Goal: Task Accomplishment & Management: Complete application form

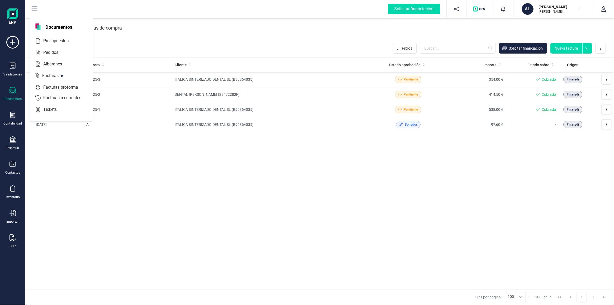
click at [13, 93] on div at bounding box center [12, 91] width 6 height 8
click at [58, 61] on span "Albaranes" at bounding box center [56, 64] width 30 height 6
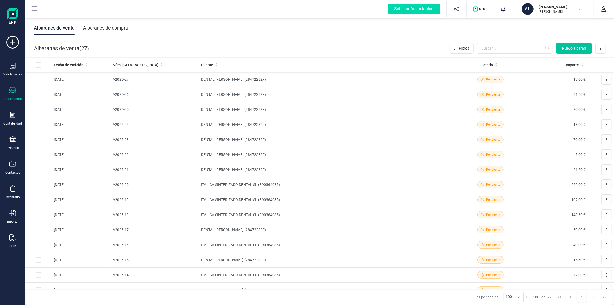
click at [583, 47] on span "Nuevo albarán" at bounding box center [574, 48] width 24 height 5
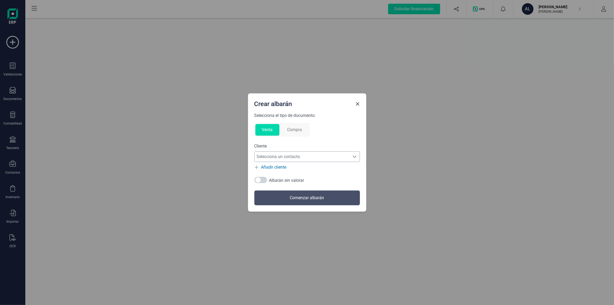
click at [291, 158] on span "Selecciona un contacto" at bounding box center [301, 156] width 95 height 11
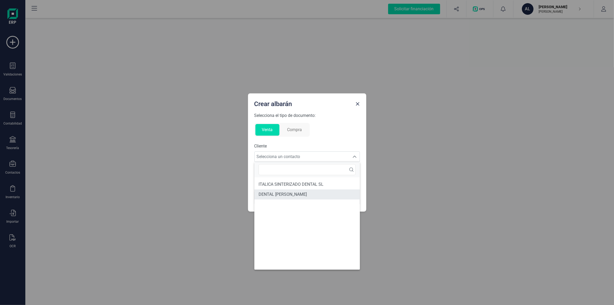
click at [287, 195] on span "DENTAL [PERSON_NAME]" at bounding box center [282, 194] width 48 height 6
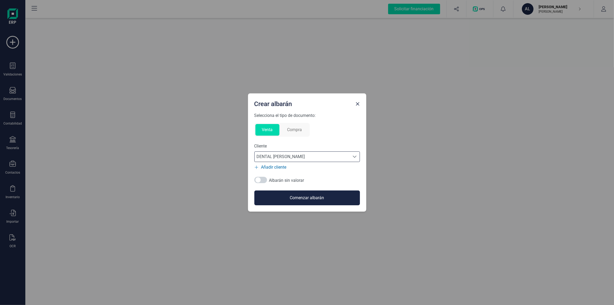
click at [289, 194] on button "Comenzar albarán" at bounding box center [306, 197] width 105 height 15
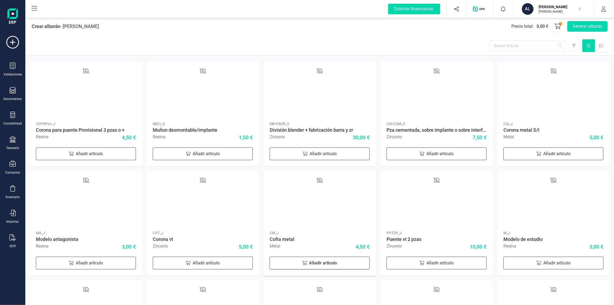
click at [313, 263] on div "Añadir artículo" at bounding box center [319, 263] width 100 height 13
click at [357, 262] on icon at bounding box center [356, 261] width 5 height 5
type input "3"
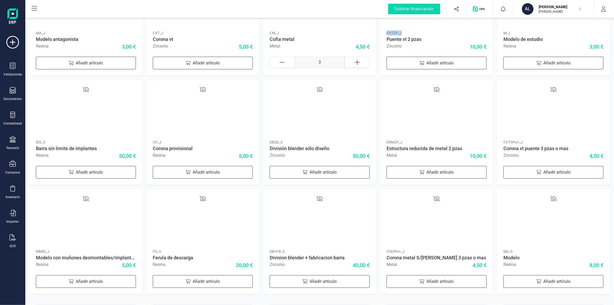
scroll to position [205, 0]
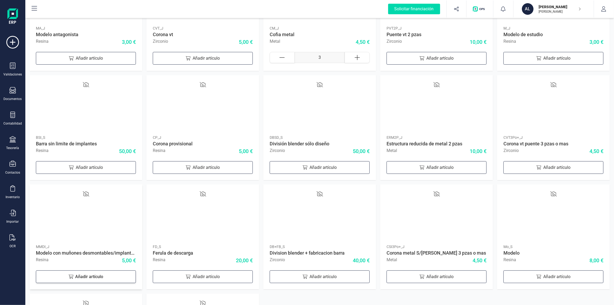
click at [89, 275] on div "Añadir artículo" at bounding box center [86, 276] width 100 height 13
click at [124, 275] on icon at bounding box center [123, 275] width 5 height 5
type input "2"
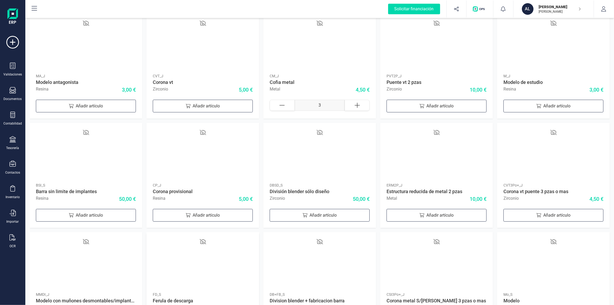
scroll to position [133, 0]
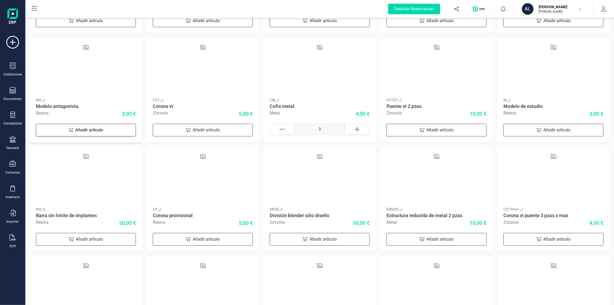
click at [104, 133] on div "Añadir artículo" at bounding box center [86, 130] width 100 height 13
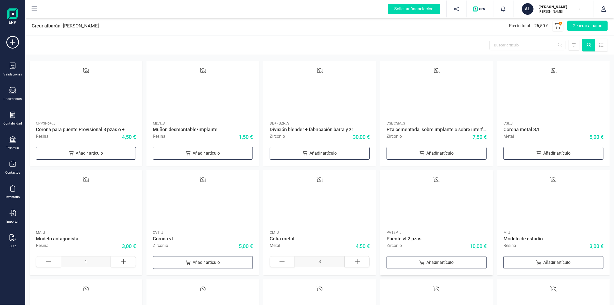
scroll to position [0, 0]
click at [583, 27] on button "Generar albarán" at bounding box center [587, 26] width 40 height 11
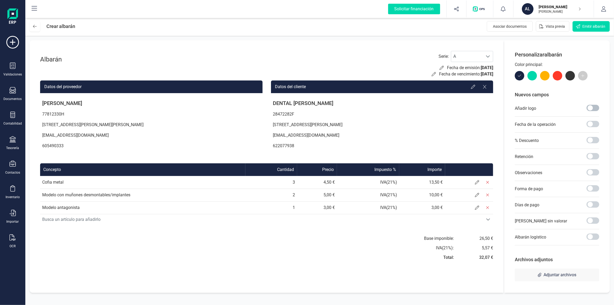
click at [595, 108] on span at bounding box center [592, 108] width 13 height 6
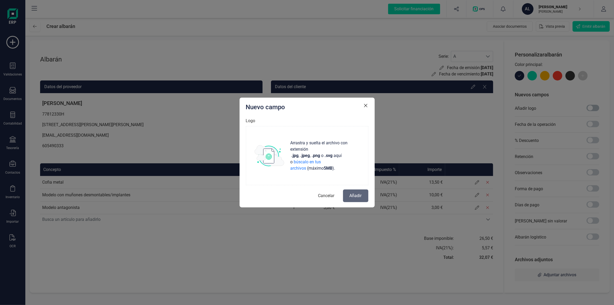
scroll to position [3, 2]
click at [283, 155] on img at bounding box center [269, 155] width 30 height 21
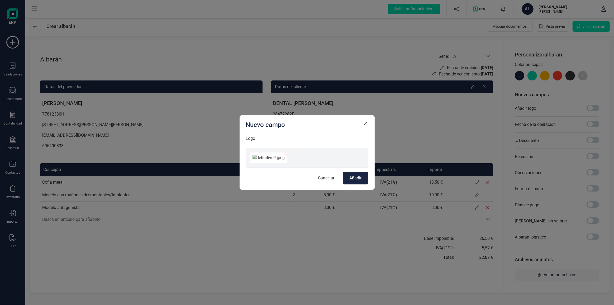
click at [359, 181] on span "Añadir" at bounding box center [355, 178] width 12 height 6
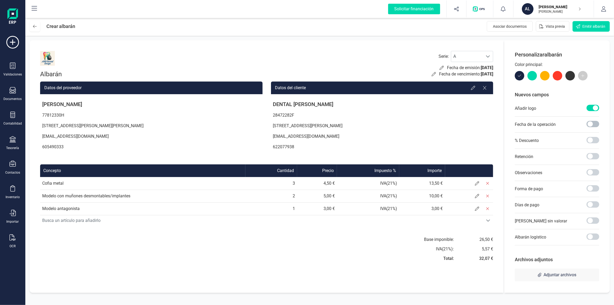
click at [590, 122] on span at bounding box center [592, 124] width 13 height 6
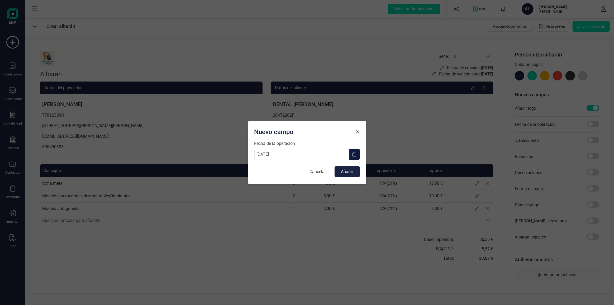
click at [353, 156] on span "button" at bounding box center [354, 154] width 4 height 4
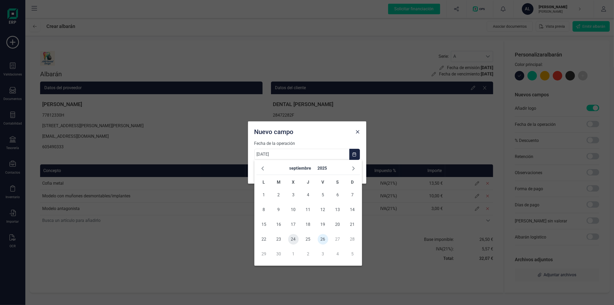
click at [294, 239] on span "24" at bounding box center [293, 239] width 11 height 11
type input "[DATE]"
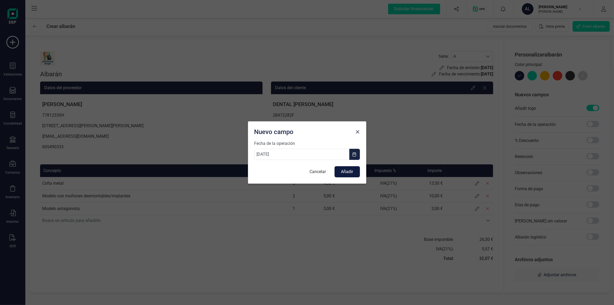
click at [351, 175] on button "Añadir" at bounding box center [346, 171] width 25 height 11
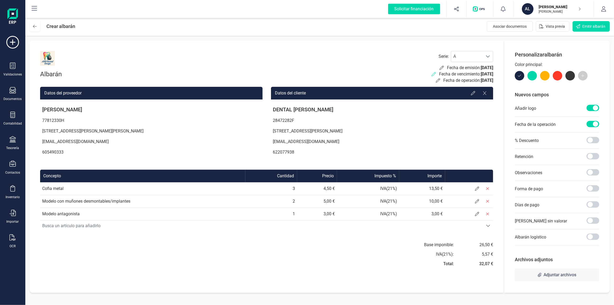
click at [431, 73] on icon at bounding box center [433, 74] width 4 height 4
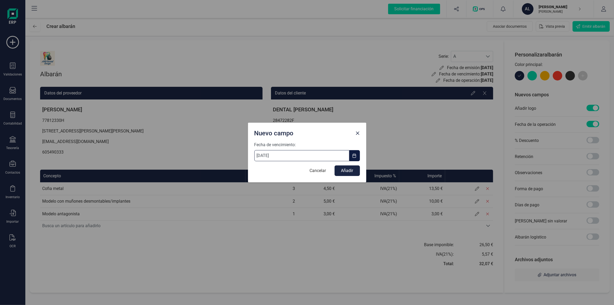
click at [306, 156] on input "[DATE]" at bounding box center [301, 155] width 95 height 11
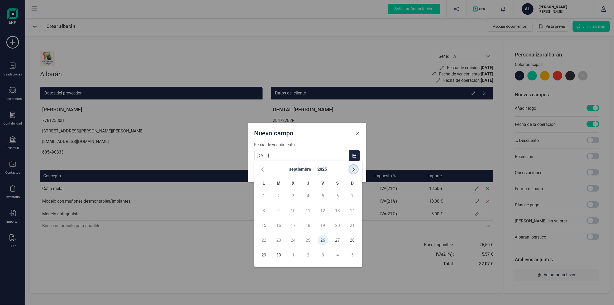
click at [351, 169] on span "button" at bounding box center [353, 169] width 4 height 4
click at [350, 196] on span "5" at bounding box center [352, 196] width 11 height 11
type input "[DATE]"
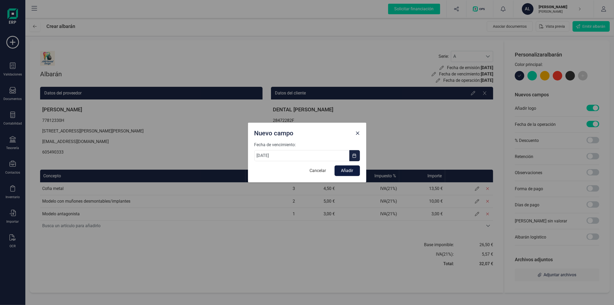
click at [344, 173] on button "Añadir" at bounding box center [346, 170] width 25 height 11
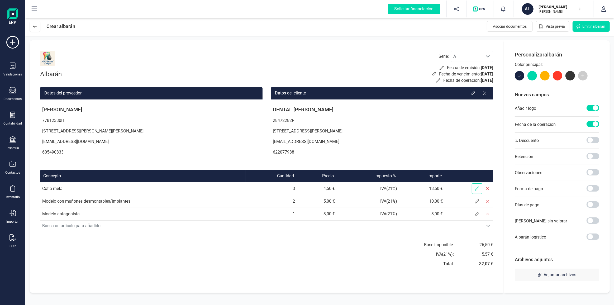
click at [476, 188] on icon at bounding box center [477, 188] width 4 height 4
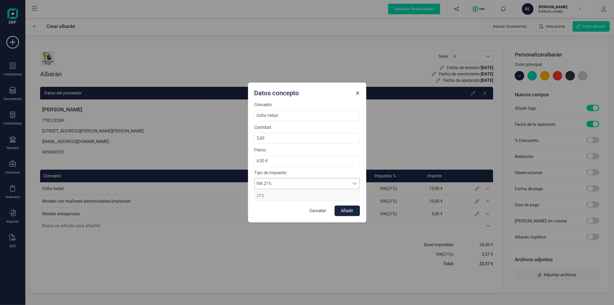
click at [294, 185] on span "IVA 21%" at bounding box center [301, 183] width 95 height 11
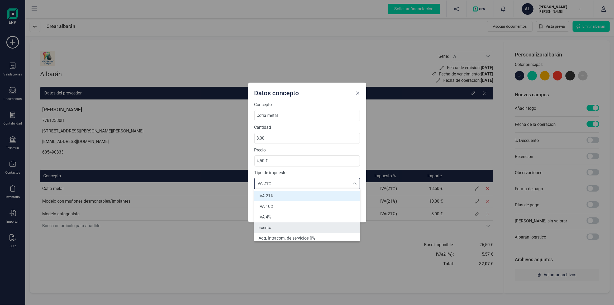
click at [279, 230] on li "Exento" at bounding box center [306, 227] width 105 height 11
type input "0%"
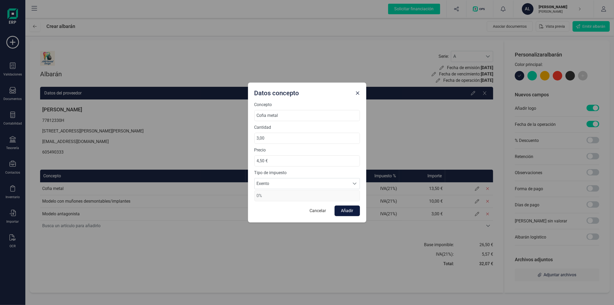
click at [343, 209] on button "Añadir" at bounding box center [346, 210] width 25 height 11
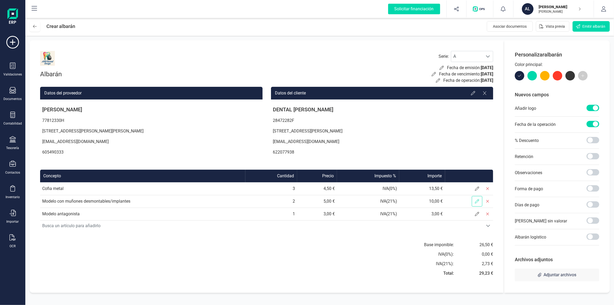
click at [475, 205] on span at bounding box center [476, 201] width 11 height 11
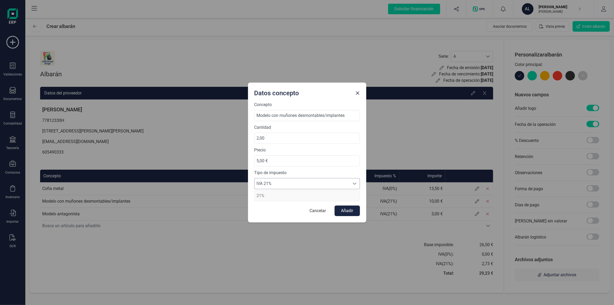
click at [314, 185] on span "IVA 21%" at bounding box center [301, 183] width 95 height 11
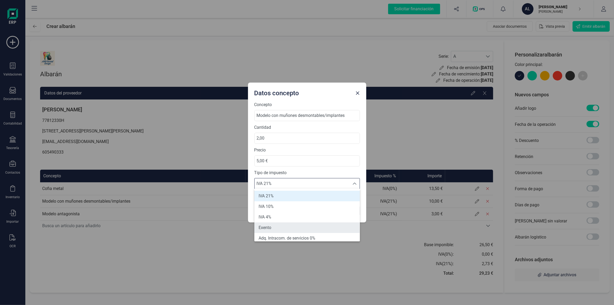
click at [286, 226] on li "Exento" at bounding box center [306, 227] width 105 height 11
type input "0%"
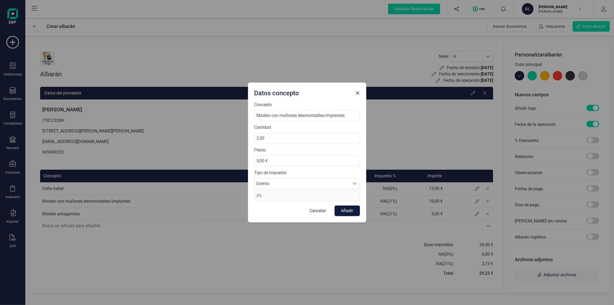
click at [348, 212] on button "Añadir" at bounding box center [346, 210] width 25 height 11
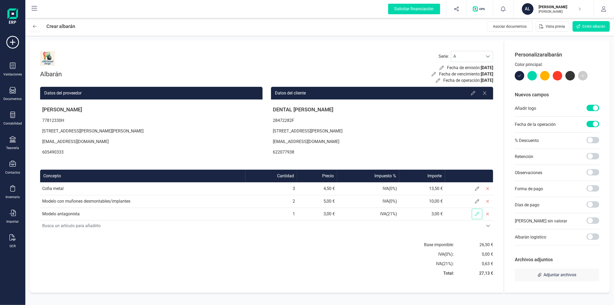
click at [479, 213] on span at bounding box center [476, 214] width 11 height 11
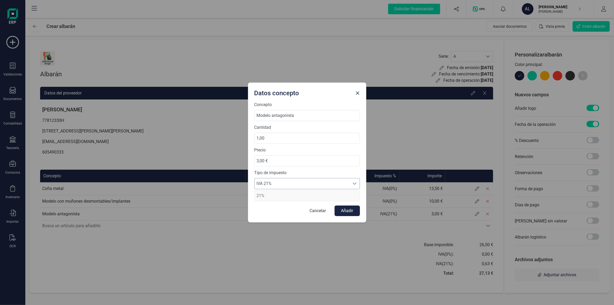
click at [326, 185] on span "IVA 21%" at bounding box center [301, 183] width 95 height 11
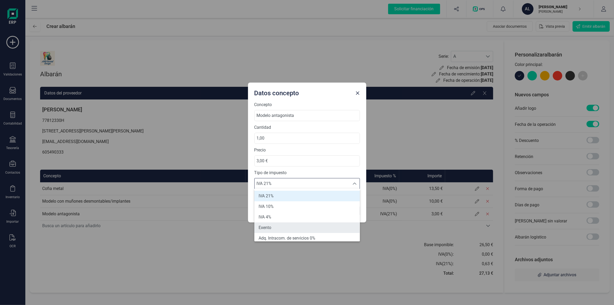
click at [292, 224] on li "Exento" at bounding box center [306, 227] width 105 height 11
type input "0%"
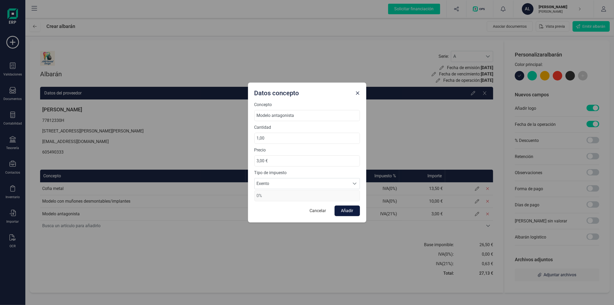
click at [339, 211] on button "Añadir" at bounding box center [346, 210] width 25 height 11
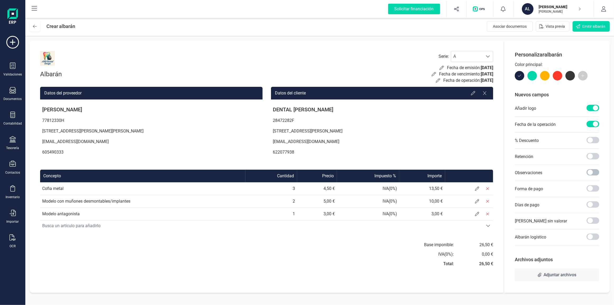
click at [594, 173] on span at bounding box center [592, 172] width 13 height 6
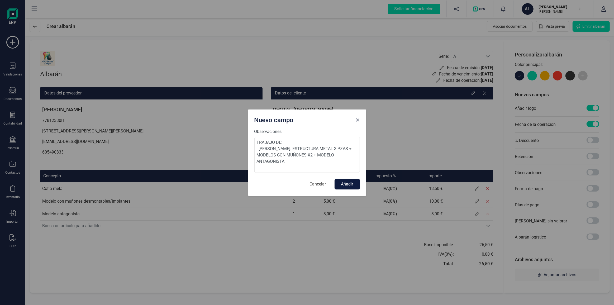
type textarea "TRABAJO DE: · [PERSON_NAME]: ESTRUCTURA METAL 3 PZAS + MODELOS CON MUÑONES X2 +…"
click at [345, 182] on button "Añadir" at bounding box center [346, 184] width 25 height 11
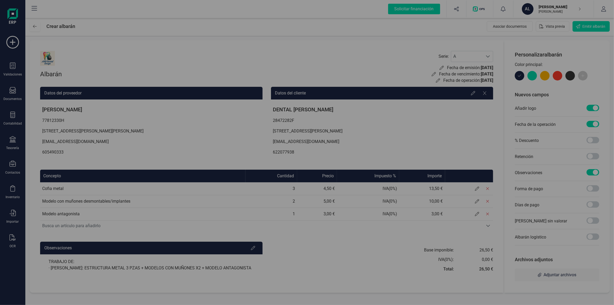
scroll to position [0, 0]
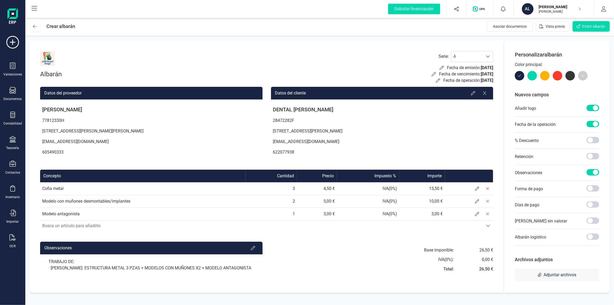
click at [584, 187] on div "Forma de pago" at bounding box center [556, 189] width 84 height 16
click at [590, 187] on span at bounding box center [592, 188] width 13 height 6
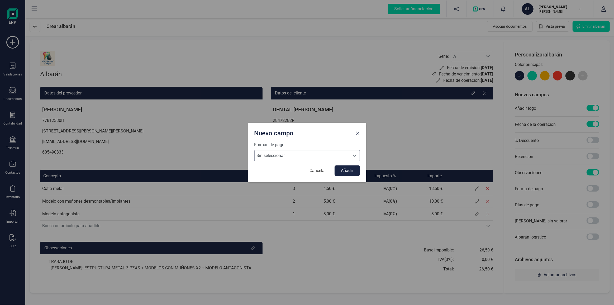
click at [306, 159] on span "Sin seleccionar" at bounding box center [301, 155] width 95 height 11
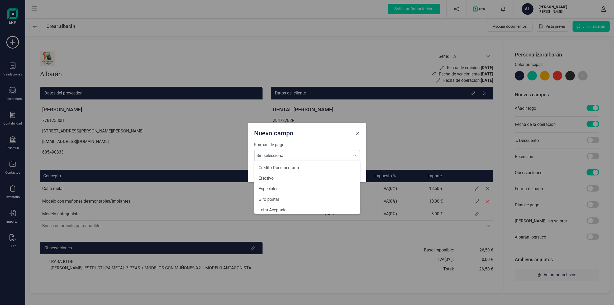
scroll to position [74, 0]
click at [278, 178] on li "Efectivo" at bounding box center [306, 178] width 105 height 11
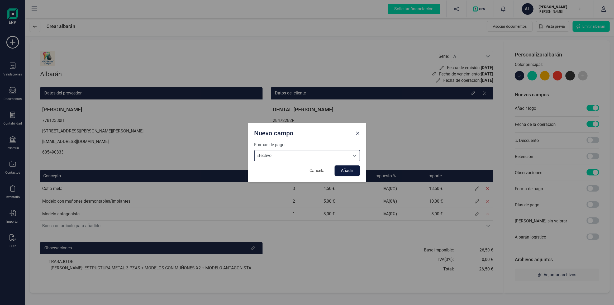
click at [349, 173] on button "Añadir" at bounding box center [346, 170] width 25 height 11
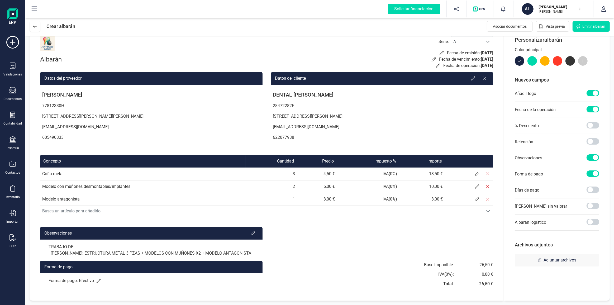
scroll to position [0, 0]
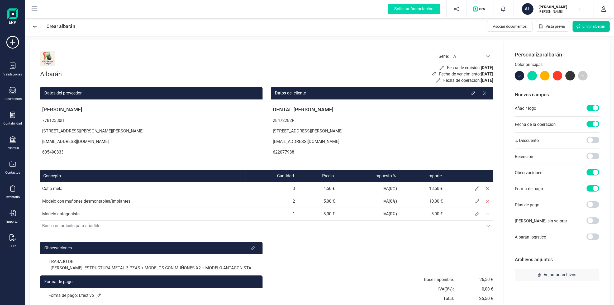
click at [584, 29] on button "Emitir albarán" at bounding box center [590, 26] width 37 height 11
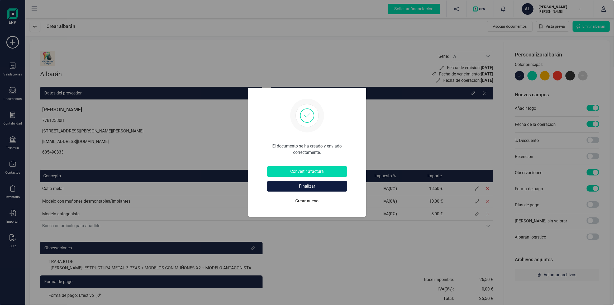
click at [317, 188] on button "Finalizar" at bounding box center [307, 186] width 80 height 11
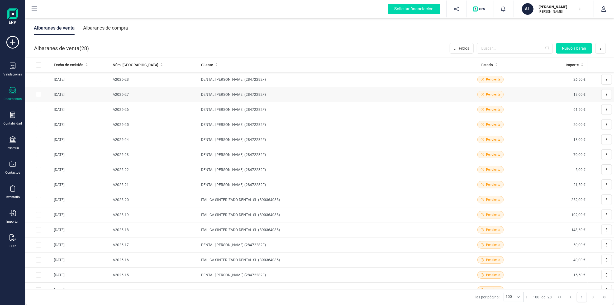
click at [515, 96] on div "Pendiente" at bounding box center [490, 94] width 60 height 7
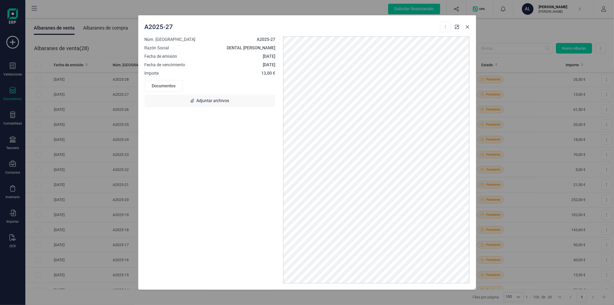
click at [467, 28] on icon "Close" at bounding box center [467, 27] width 4 height 4
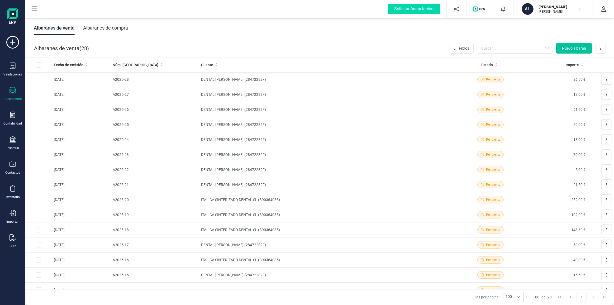
click at [570, 51] on button "Nuevo albarán" at bounding box center [574, 48] width 36 height 11
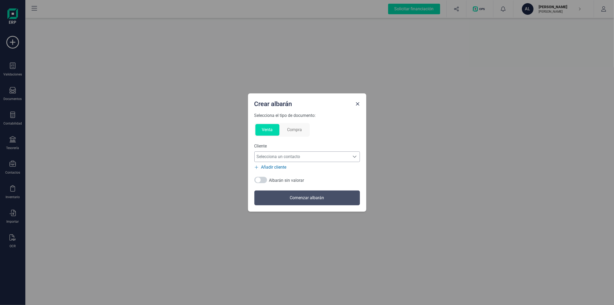
click at [276, 157] on span "Selecciona un contacto" at bounding box center [301, 156] width 95 height 11
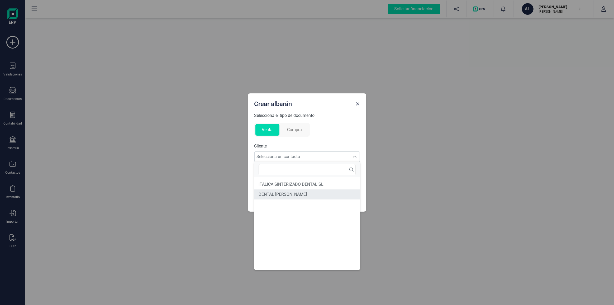
click at [274, 198] on li "DENTAL [PERSON_NAME]" at bounding box center [306, 194] width 105 height 10
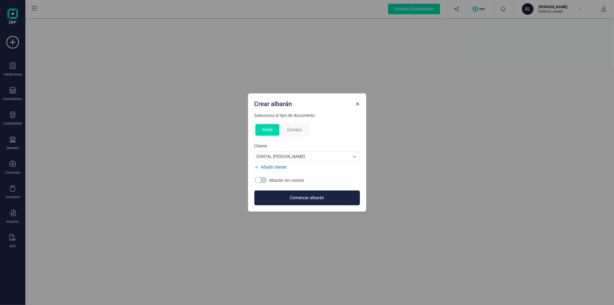
click at [281, 194] on button "Comenzar albarán" at bounding box center [306, 197] width 105 height 15
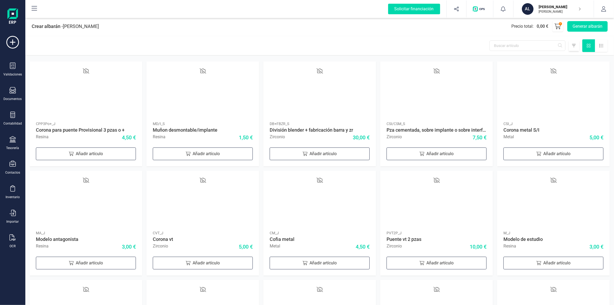
click at [573, 45] on icon at bounding box center [574, 46] width 4 height 4
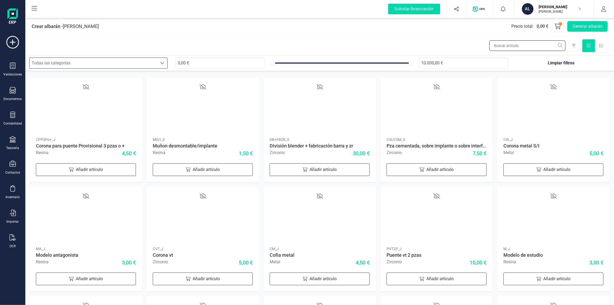
click at [556, 46] on input "text" at bounding box center [527, 45] width 76 height 11
click at [149, 64] on div "Todas las categorías" at bounding box center [94, 63] width 128 height 11
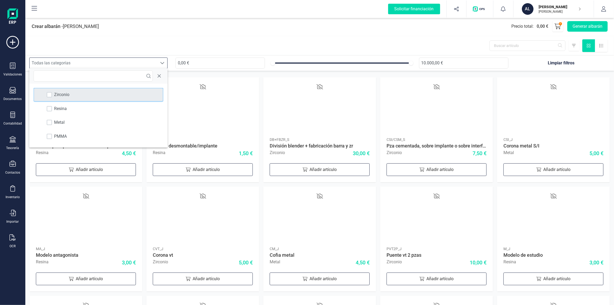
click at [84, 92] on div "Zirconio" at bounding box center [98, 94] width 128 height 13
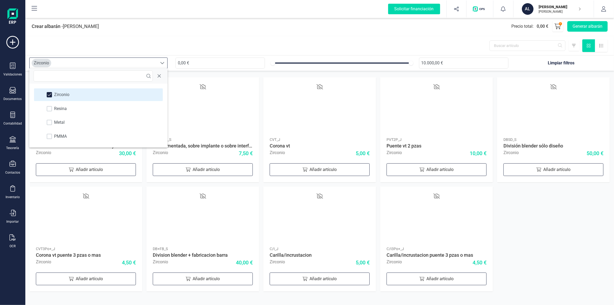
click at [236, 42] on div at bounding box center [319, 45] width 588 height 19
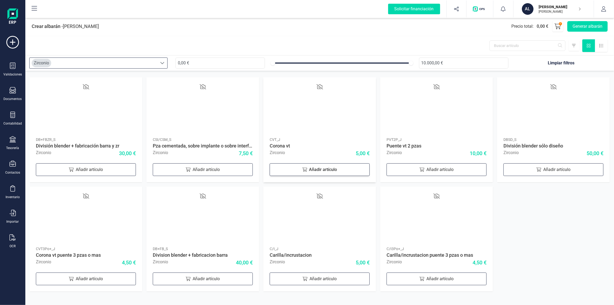
click at [309, 172] on div "Añadir artículo" at bounding box center [319, 169] width 100 height 13
click at [360, 171] on icon at bounding box center [357, 169] width 6 height 6
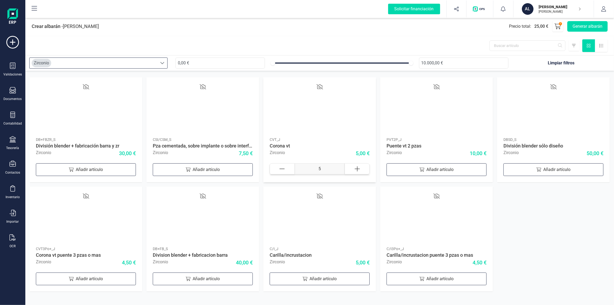
click at [286, 168] on div at bounding box center [281, 168] width 25 height 11
type input "4"
click at [144, 67] on div "Zirconio" at bounding box center [94, 63] width 128 height 11
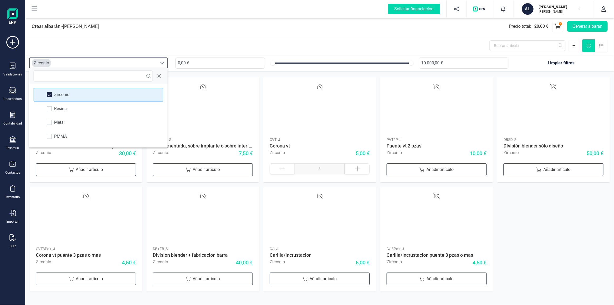
click at [49, 94] on span at bounding box center [49, 95] width 4 height 4
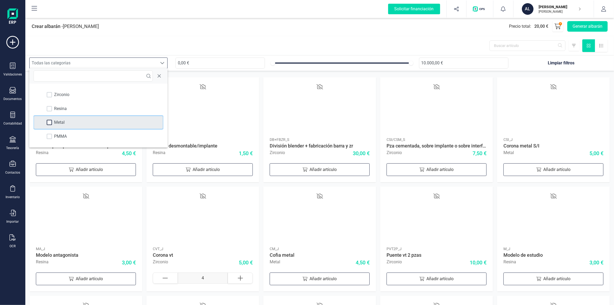
click at [50, 122] on div at bounding box center [49, 122] width 5 height 5
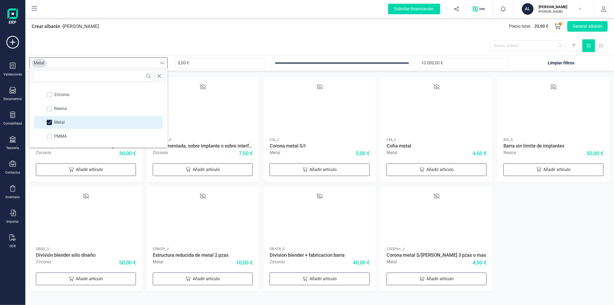
click at [234, 42] on div at bounding box center [319, 45] width 588 height 19
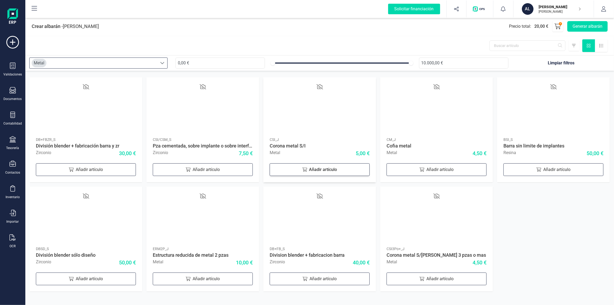
click at [316, 171] on div "Añadir artículo" at bounding box center [319, 169] width 100 height 13
click at [436, 169] on div "Añadir artículo" at bounding box center [436, 169] width 100 height 13
click at [574, 25] on button "Generar albarán" at bounding box center [587, 26] width 40 height 11
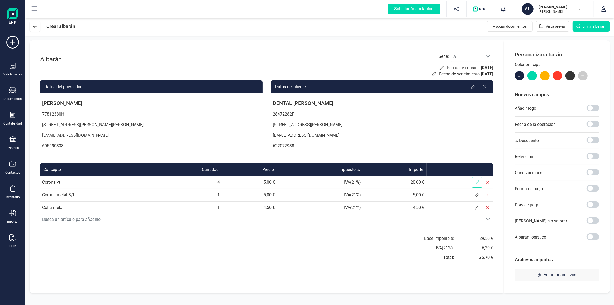
click at [477, 181] on icon at bounding box center [477, 182] width 4 height 4
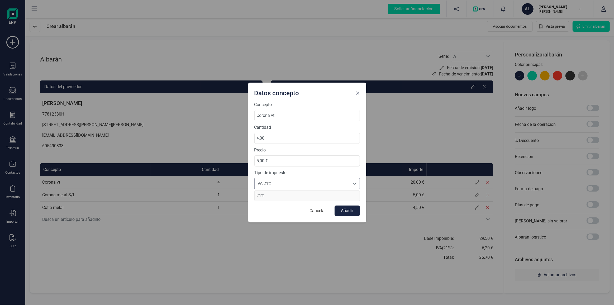
click at [290, 181] on span "IVA 21%" at bounding box center [301, 183] width 95 height 11
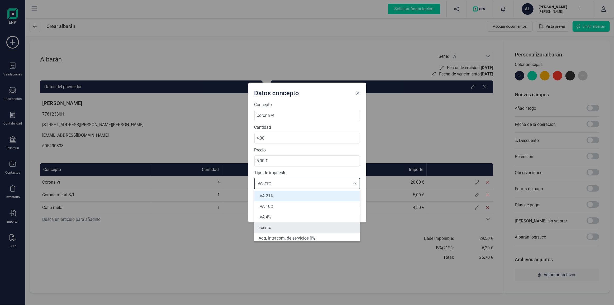
click at [276, 225] on li "Exento" at bounding box center [306, 227] width 105 height 11
type input "0%"
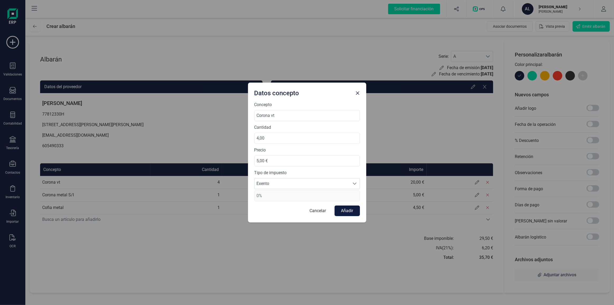
click at [346, 211] on button "Añadir" at bounding box center [346, 210] width 25 height 11
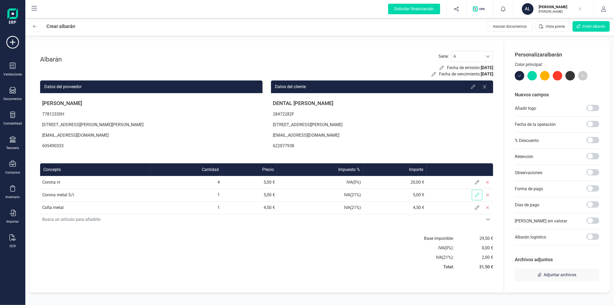
click at [476, 196] on icon at bounding box center [477, 195] width 4 height 4
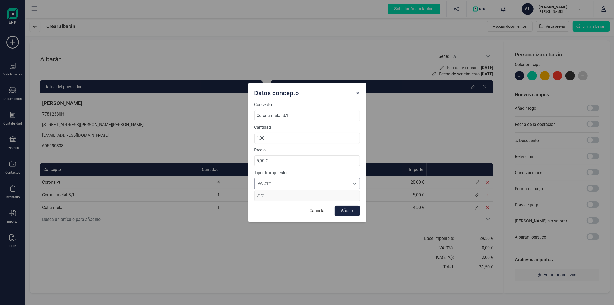
click at [299, 185] on span "IVA 21%" at bounding box center [301, 183] width 95 height 11
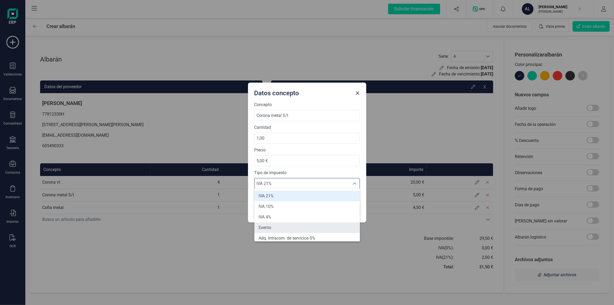
click at [282, 229] on li "Exento" at bounding box center [306, 227] width 105 height 11
type input "0%"
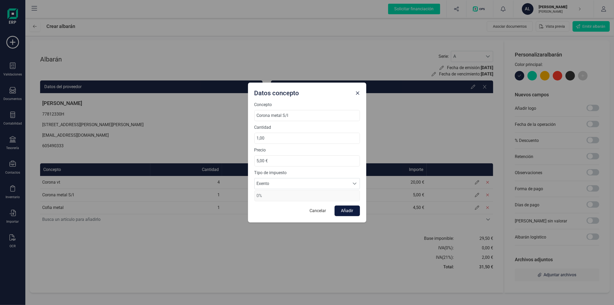
click at [336, 208] on button "Añadir" at bounding box center [346, 210] width 25 height 11
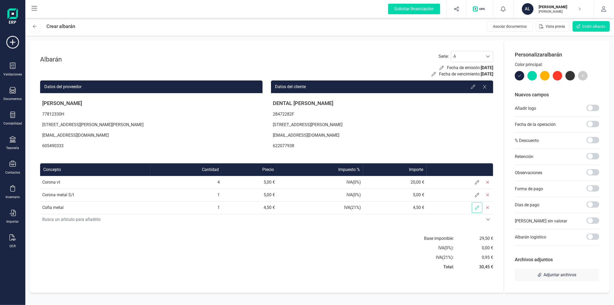
click at [473, 208] on span at bounding box center [476, 207] width 11 height 11
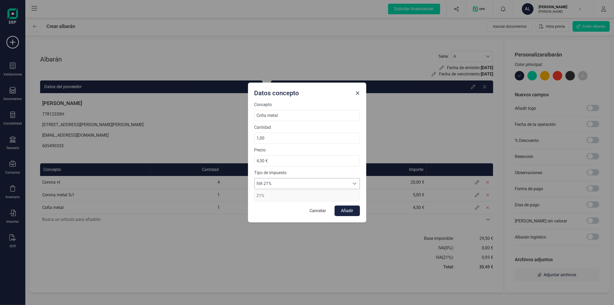
click at [312, 186] on span "IVA 21%" at bounding box center [301, 183] width 95 height 11
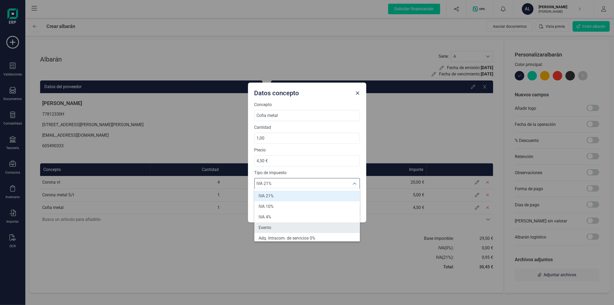
click at [296, 226] on li "Exento" at bounding box center [306, 227] width 105 height 11
type input "0%"
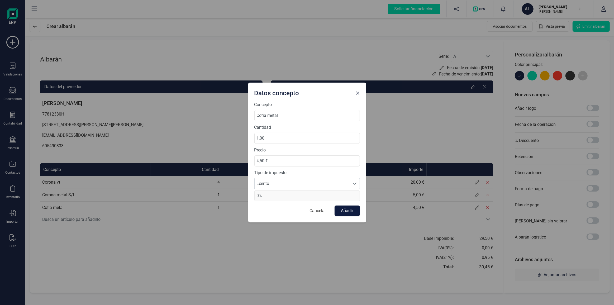
click at [352, 210] on button "Añadir" at bounding box center [346, 210] width 25 height 11
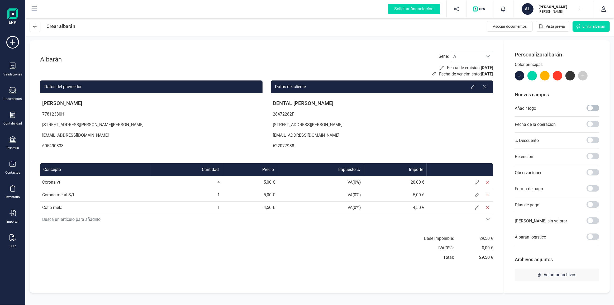
click at [590, 106] on span at bounding box center [592, 108] width 13 height 6
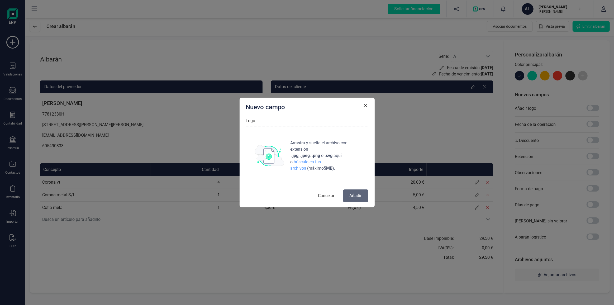
click at [297, 154] on strong ".jpg" at bounding box center [294, 155] width 7 height 6
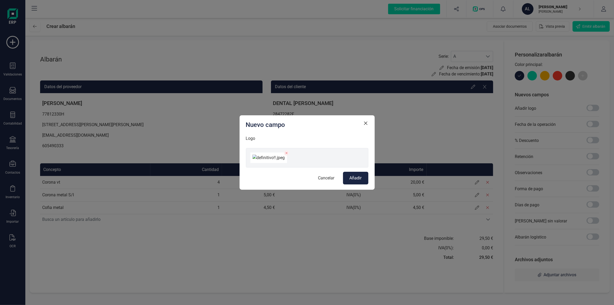
click at [357, 181] on span "Añadir" at bounding box center [355, 178] width 12 height 6
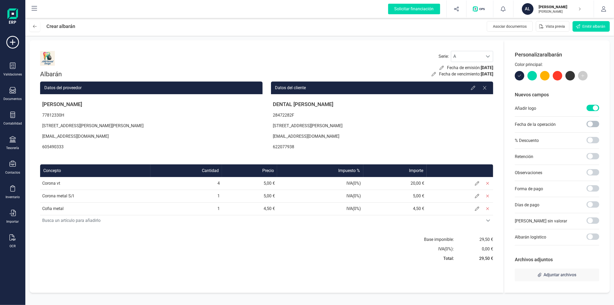
click at [594, 124] on span at bounding box center [592, 124] width 13 height 6
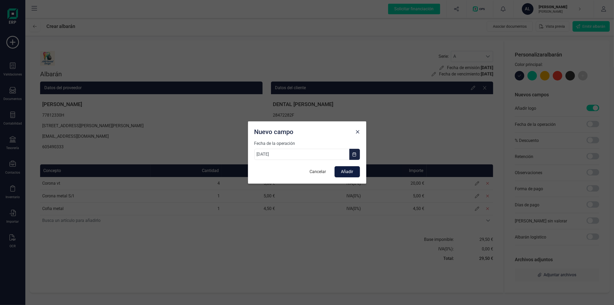
click at [351, 171] on button "Añadir" at bounding box center [346, 171] width 25 height 11
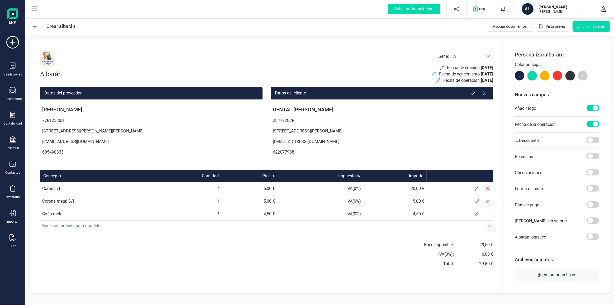
click at [431, 74] on icon at bounding box center [433, 74] width 4 height 4
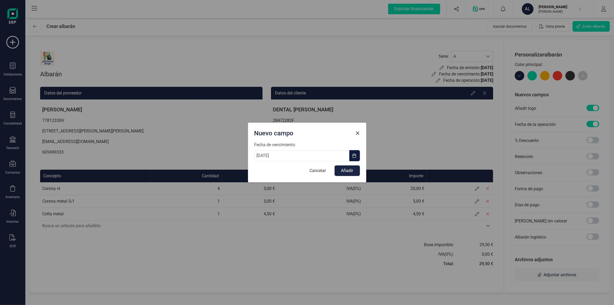
click at [355, 157] on span "button" at bounding box center [354, 155] width 4 height 4
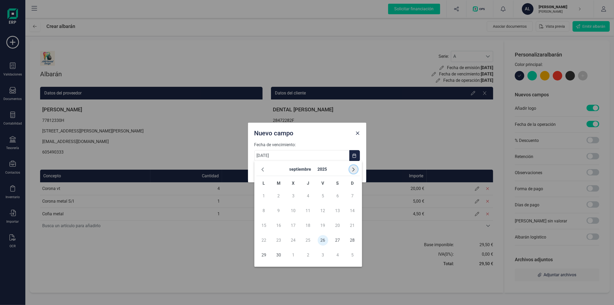
click at [350, 169] on button "button" at bounding box center [353, 169] width 8 height 8
click at [351, 195] on span "5" at bounding box center [352, 196] width 11 height 11
type input "[DATE]"
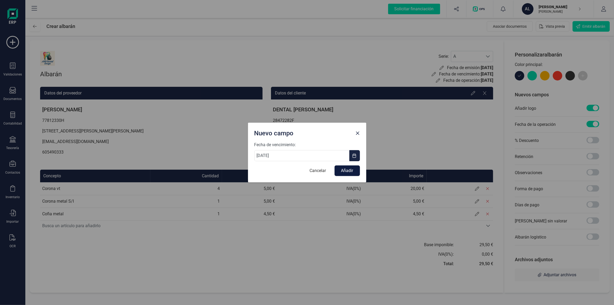
click at [344, 172] on button "Añadir" at bounding box center [346, 170] width 25 height 11
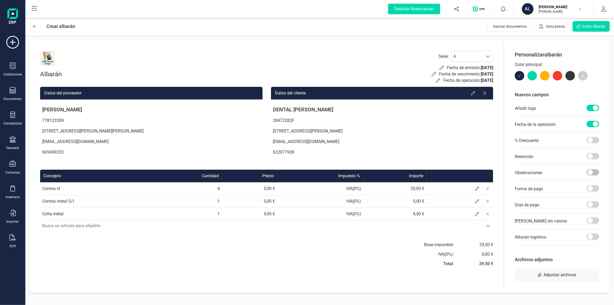
click at [592, 174] on span at bounding box center [592, 172] width 13 height 6
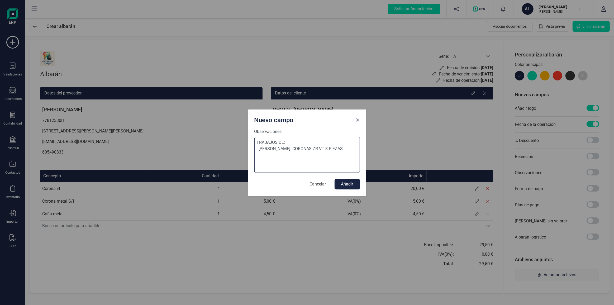
click at [318, 148] on textarea "TRABAJOS DE: · [PERSON_NAME]: CORONAS ZR VT 3 PIEZAS" at bounding box center [306, 155] width 105 height 36
click at [317, 148] on textarea "TRABAJOS DE: · [PERSON_NAME]: CORONASINDIVIDUALES ZR VT 3 PIEZAS" at bounding box center [306, 155] width 105 height 36
click at [282, 156] on textarea "TRABAJOS DE: · [PERSON_NAME]: CORONAS INDIVIDUALES ZR VT 3 PIEZAS" at bounding box center [306, 155] width 105 height 36
click at [296, 148] on textarea "TRABAJOS DE: · [PERSON_NAME]: CORONAS INDIVIDUALES ZR VT 3 PIEZAS · [PERSON_NAM…" at bounding box center [306, 155] width 105 height 36
click at [289, 155] on textarea "TRABAJOS DE: · A.C: CORONAS INDIVIDUALES ZR VT 3 PIEZAS · [PERSON_NAME]: CORONA…" at bounding box center [306, 155] width 105 height 36
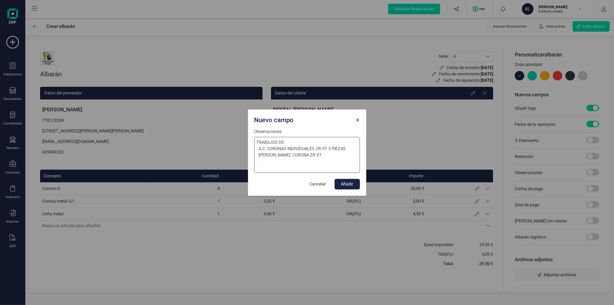
click at [291, 155] on textarea "TRABAJOS DE: · A.C: CORONAS INDIVIDUALES ZR VT 3 PIEZAS · [PERSON_NAME]: CORONA…" at bounding box center [306, 155] width 105 height 36
click at [261, 160] on textarea "TRABAJOS DE: · A.C: CORONAS INDIVIDUALES ZR VT 3 PIEZAS · A.P: CORONA ZR VT ·" at bounding box center [306, 155] width 105 height 36
type textarea "TRABAJOS DE: · A.C: CORONAS INDIVIDUALES ZR VT 3 PIEZAS · A.P: CORONA ZR VT · E…"
click at [353, 185] on button "Añadir" at bounding box center [346, 184] width 25 height 11
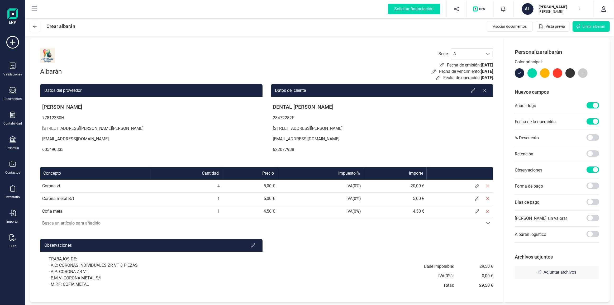
scroll to position [3, 0]
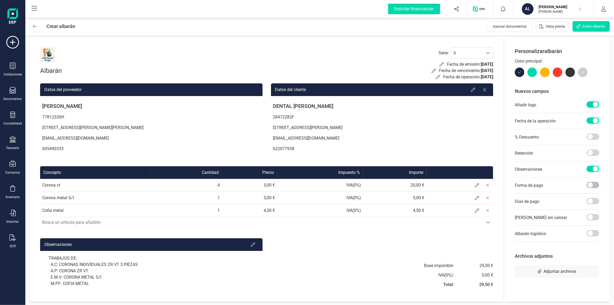
click at [592, 183] on span at bounding box center [592, 185] width 13 height 6
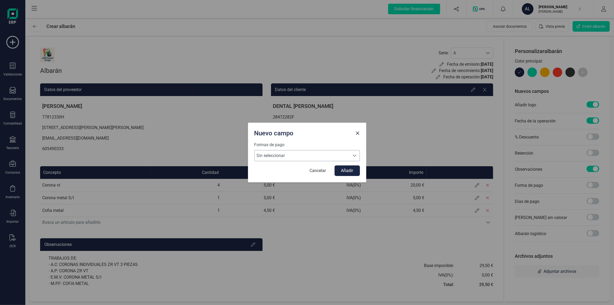
click at [292, 155] on span "Sin seleccionar" at bounding box center [301, 155] width 95 height 11
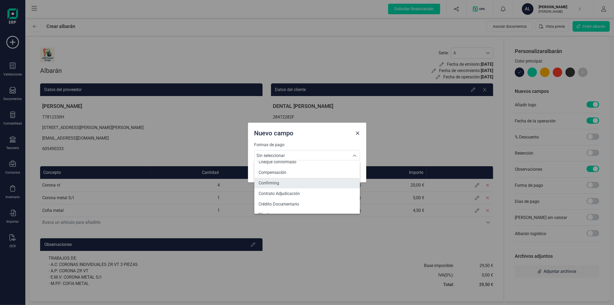
scroll to position [48, 0]
click at [277, 201] on li "Efectivo" at bounding box center [306, 205] width 105 height 11
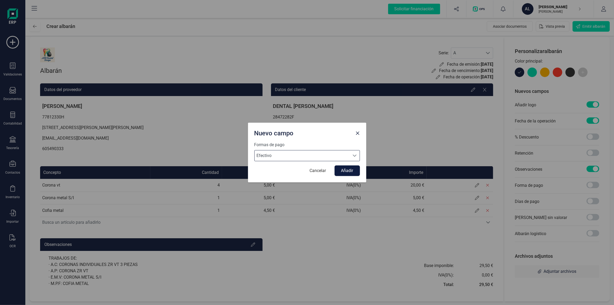
click at [345, 173] on button "Añadir" at bounding box center [346, 170] width 25 height 11
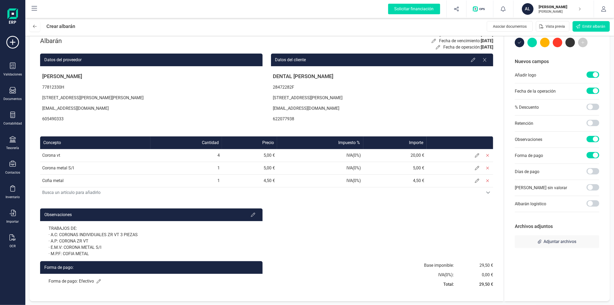
scroll to position [0, 0]
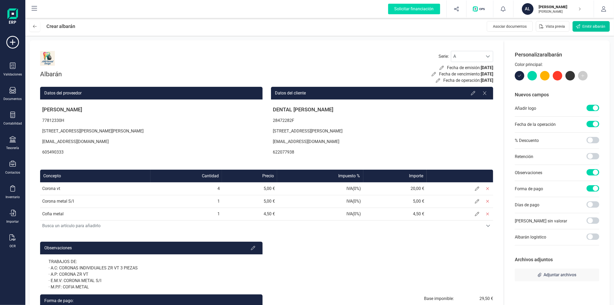
click at [585, 28] on span "Emitir albarán" at bounding box center [593, 26] width 23 height 5
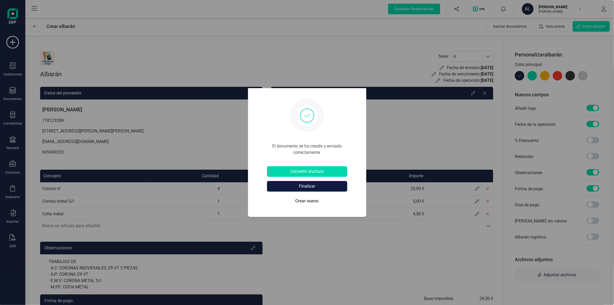
click at [300, 185] on button "Finalizar" at bounding box center [307, 186] width 80 height 11
